Goal: Navigation & Orientation: Find specific page/section

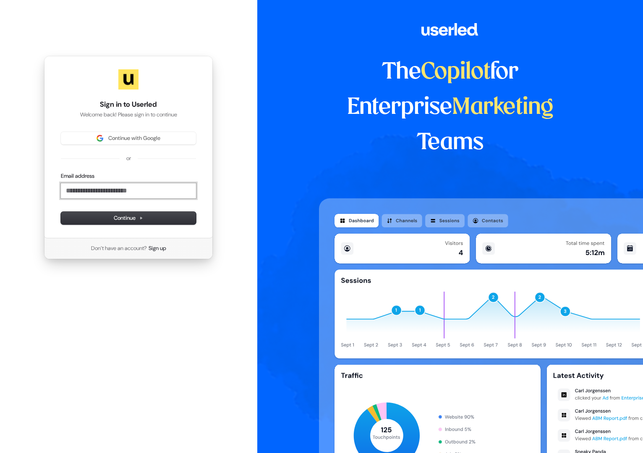
click at [108, 187] on input "Email address" at bounding box center [128, 190] width 135 height 15
click at [152, 218] on button "Continue" at bounding box center [128, 218] width 135 height 13
type input "**********"
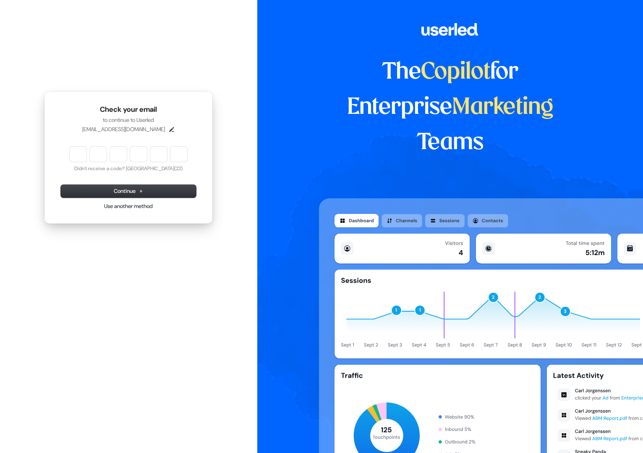
click at [77, 157] on input "Enter verification code" at bounding box center [129, 154] width 118 height 15
type input "******"
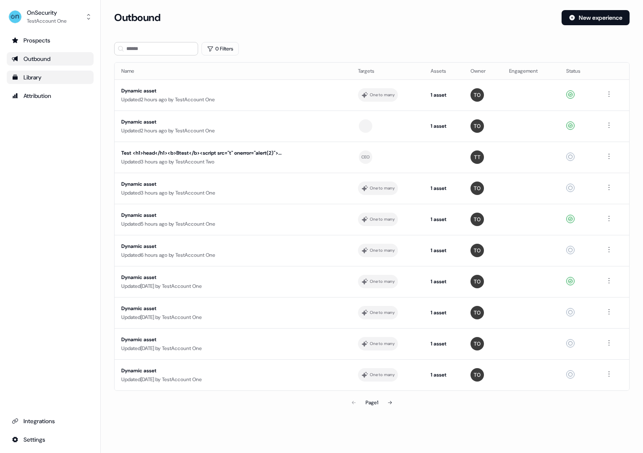
click at [26, 73] on div "Library" at bounding box center [50, 77] width 77 height 8
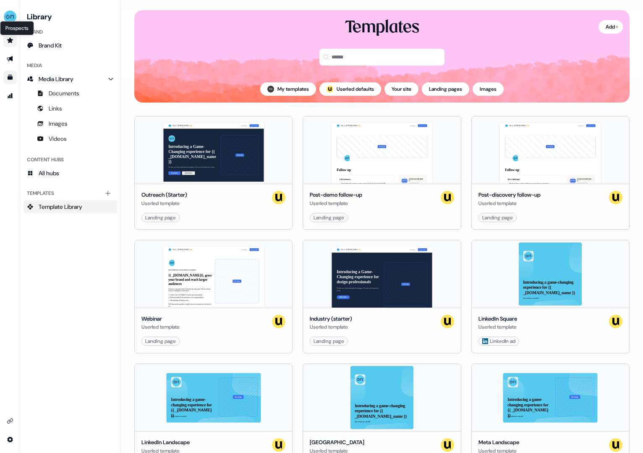
click at [8, 43] on icon "Go to prospects" at bounding box center [10, 40] width 7 height 7
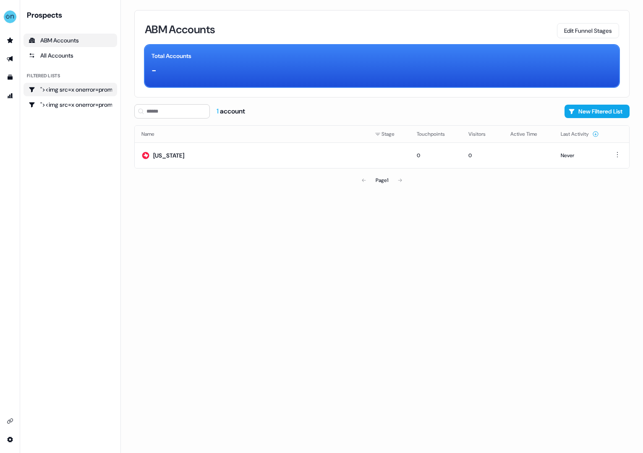
click at [83, 88] on div ""><img src=x onerror=prompt();>" at bounding box center [71, 89] width 84 height 8
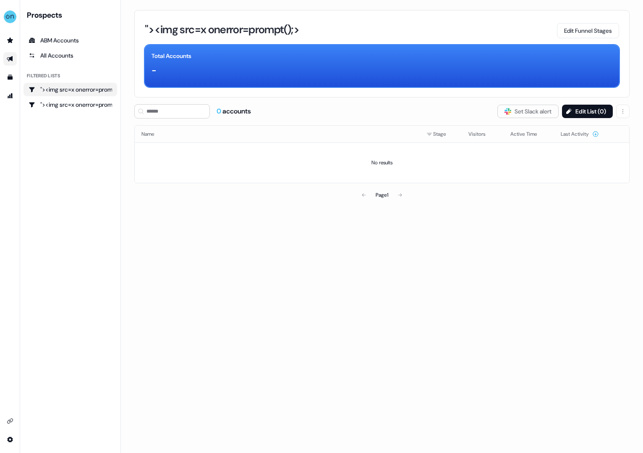
click at [11, 58] on icon "Go to outbound experience" at bounding box center [10, 58] width 6 height 5
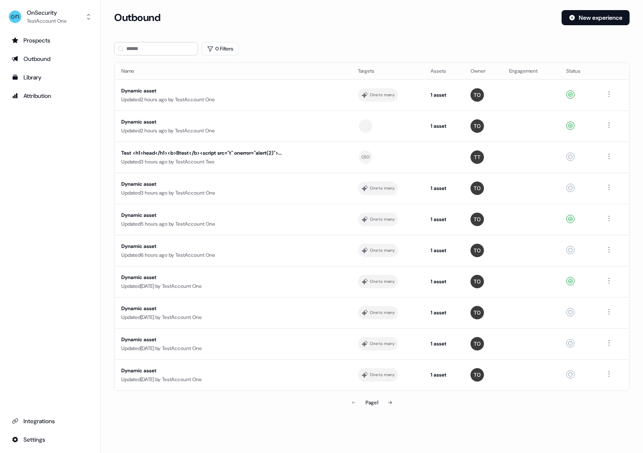
click at [504, 440] on div "Loading... Outbound New experience 0 Filters Name Targets Assets Owner Engageme…" at bounding box center [372, 226] width 542 height 453
click at [47, 417] on div "Integrations" at bounding box center [50, 420] width 77 height 8
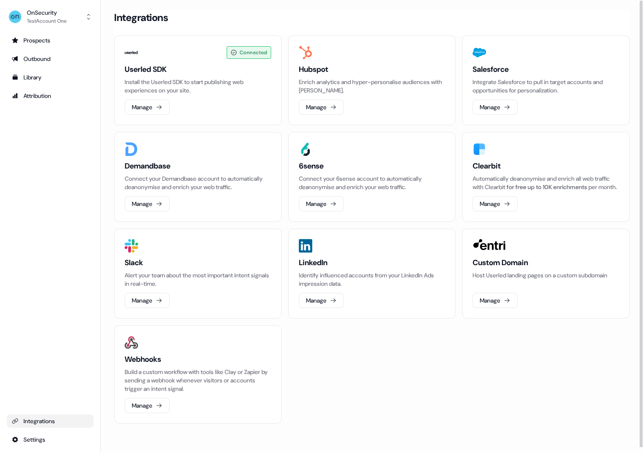
click at [346, 414] on div "Connected Userled SDK Install the Userled SDK to start publishing web experienc…" at bounding box center [372, 229] width 516 height 388
click at [26, 77] on div "Library" at bounding box center [50, 77] width 77 height 8
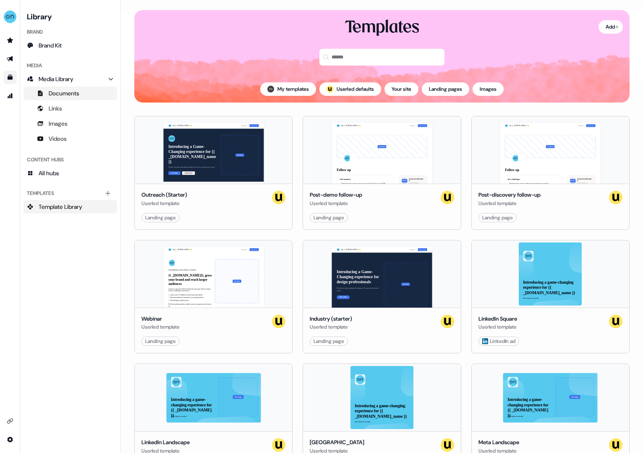
click at [71, 94] on span "Documents" at bounding box center [64, 93] width 31 height 8
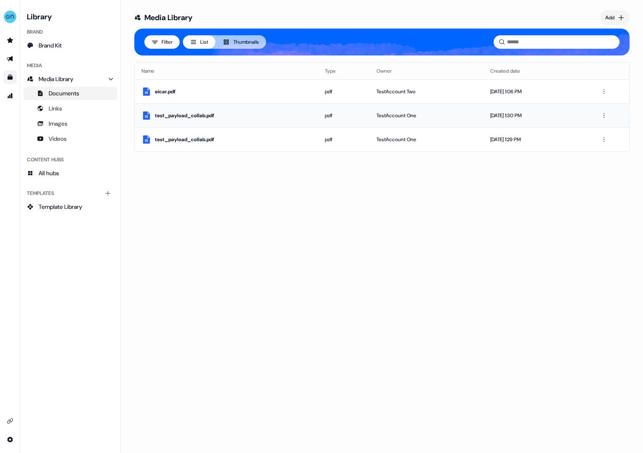
click at [193, 116] on div "test_payload_collab.pdf" at bounding box center [233, 115] width 157 height 8
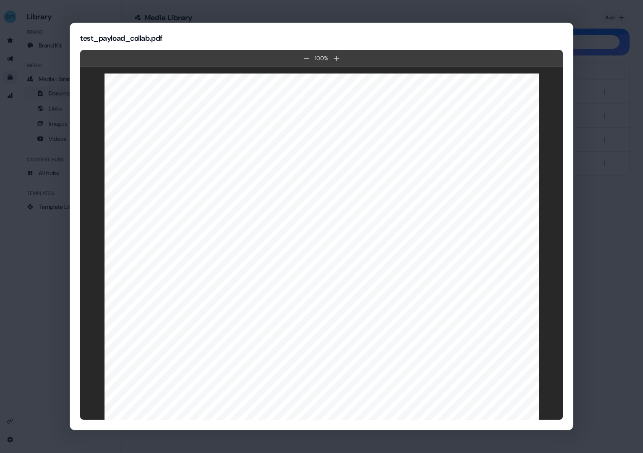
click at [214, 167] on link at bounding box center [328, 169] width 342 height 15
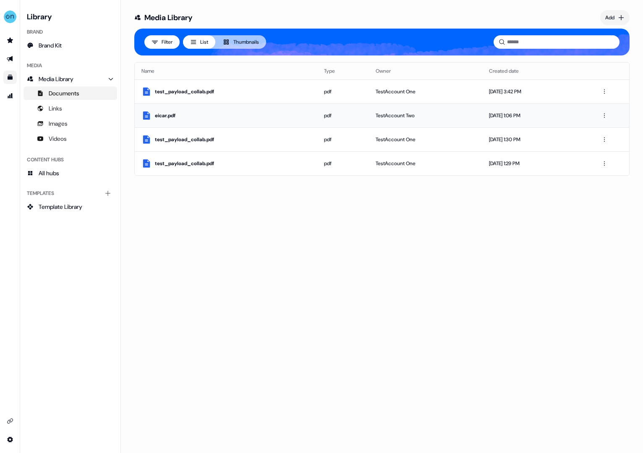
click at [171, 117] on div "eicar.pdf" at bounding box center [233, 115] width 156 height 8
click at [54, 128] on link "Images" at bounding box center [71, 123] width 94 height 13
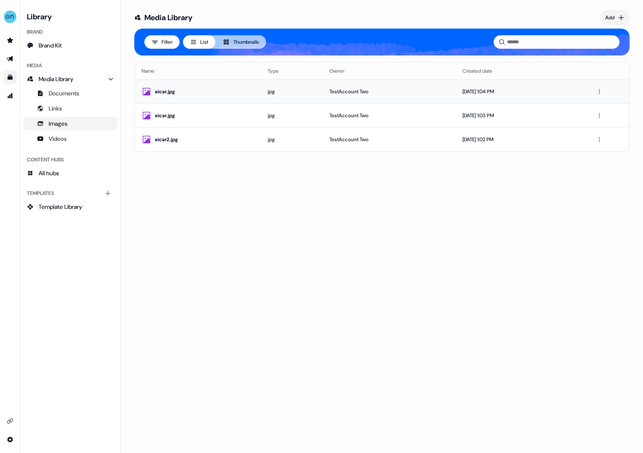
click at [166, 90] on div "eicar.jpg" at bounding box center [204, 91] width 99 height 8
click at [13, 16] on img "side nav menu" at bounding box center [9, 16] width 13 height 13
click at [11, 161] on div "Help documentation Feedback Logout" at bounding box center [10, 226] width 20 height 453
click at [13, 194] on div "side nav menu" at bounding box center [10, 240] width 20 height 412
click at [10, 39] on icon "Go to prospects" at bounding box center [10, 39] width 6 height 5
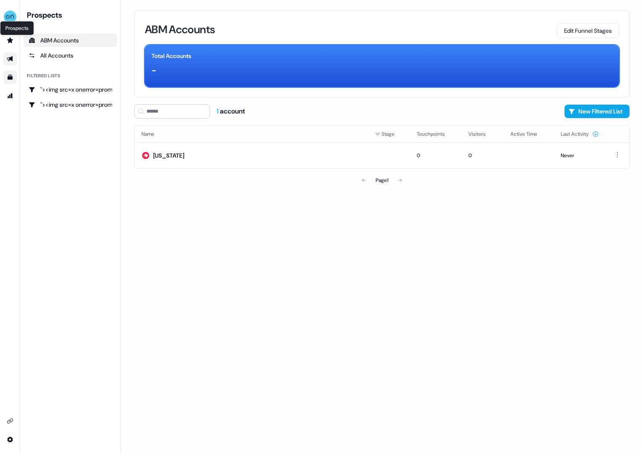
drag, startPoint x: 8, startPoint y: 47, endPoint x: 8, endPoint y: 60, distance: 13.0
click at [8, 48] on ul "Prospects Prospects" at bounding box center [10, 68] width 20 height 69
click at [8, 65] on link "Go to outbound experience" at bounding box center [9, 58] width 13 height 13
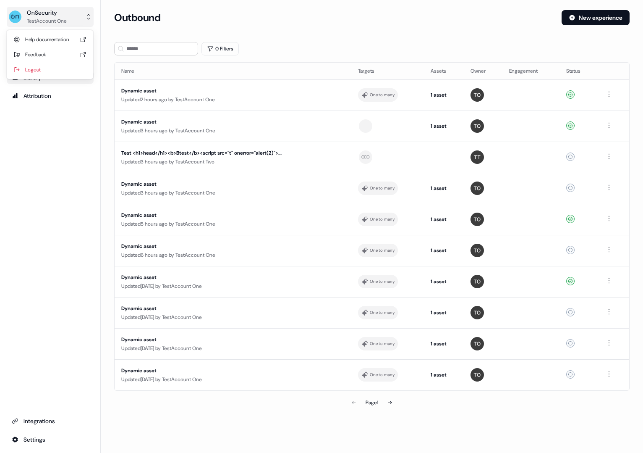
click at [79, 13] on button "OnSecurity TestAccount One" at bounding box center [50, 17] width 87 height 20
click at [57, 237] on div "OnSecurity TestAccount One Help documentation Feedback Logout Prospects Outboun…" at bounding box center [50, 226] width 101 height 453
click at [315, 24] on div "Outbound" at bounding box center [334, 17] width 441 height 15
click at [36, 439] on html "For the best experience switch devices to a bigger screen. Go to [DOMAIN_NAME] …" at bounding box center [321, 226] width 643 height 453
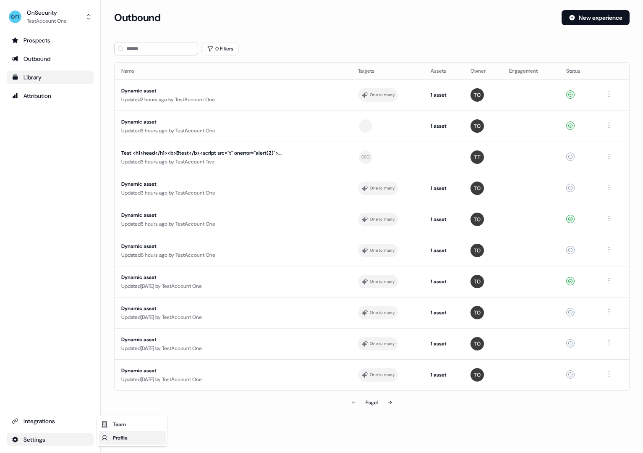
click at [113, 440] on div "Profile" at bounding box center [132, 437] width 67 height 13
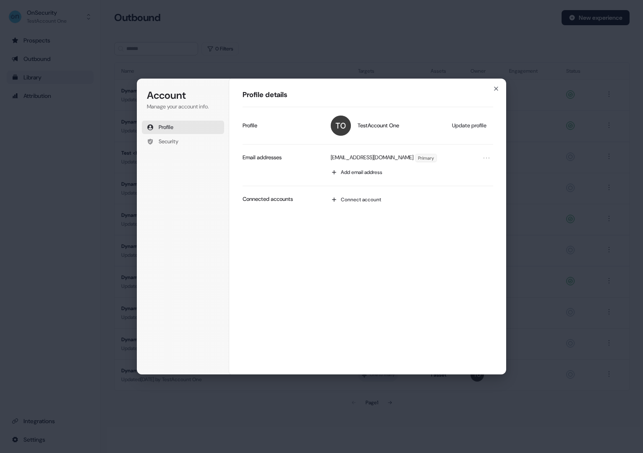
click at [442, 325] on div "Profile details TestAccount One Update profile Profile [EMAIL_ADDRESS][DOMAIN_N…" at bounding box center [367, 226] width 277 height 296
click at [494, 87] on icon "button" at bounding box center [496, 88] width 7 height 7
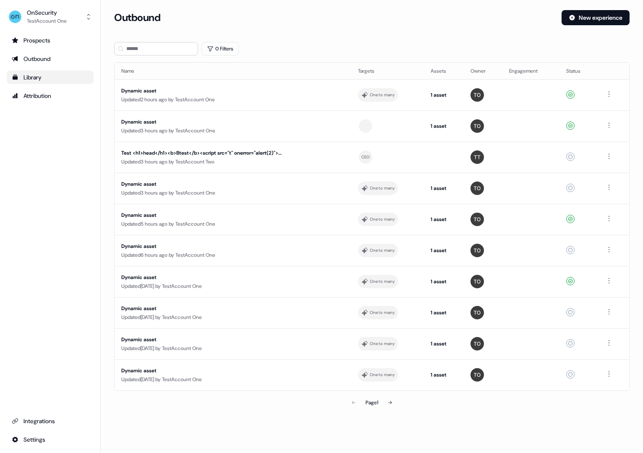
click at [35, 69] on ul "Prospects Outbound Library Attribution" at bounding box center [50, 68] width 87 height 69
click at [36, 63] on link "Outbound" at bounding box center [50, 58] width 87 height 13
